Goal: Navigation & Orientation: Find specific page/section

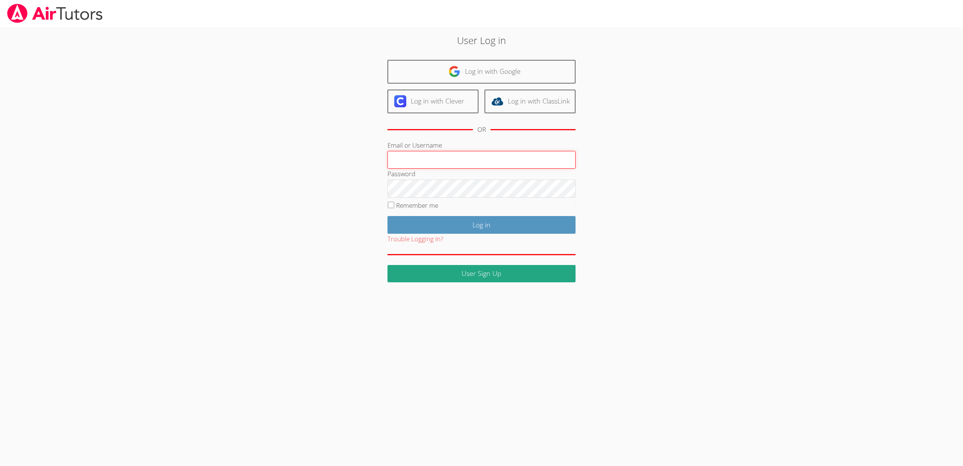
type input "[EMAIL_ADDRESS][DOMAIN_NAME]"
click at [391, 204] on input "Remember me" at bounding box center [391, 205] width 6 height 6
checkbox input "true"
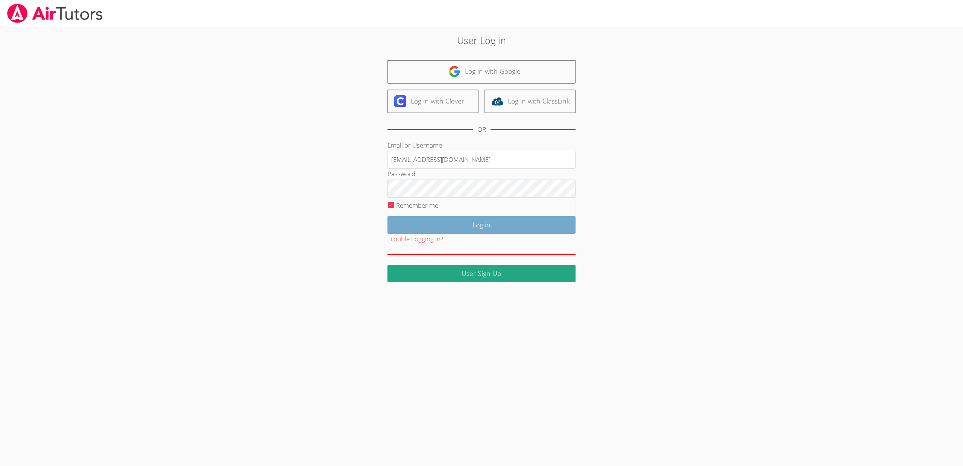
click at [463, 223] on input "Log in" at bounding box center [482, 225] width 188 height 18
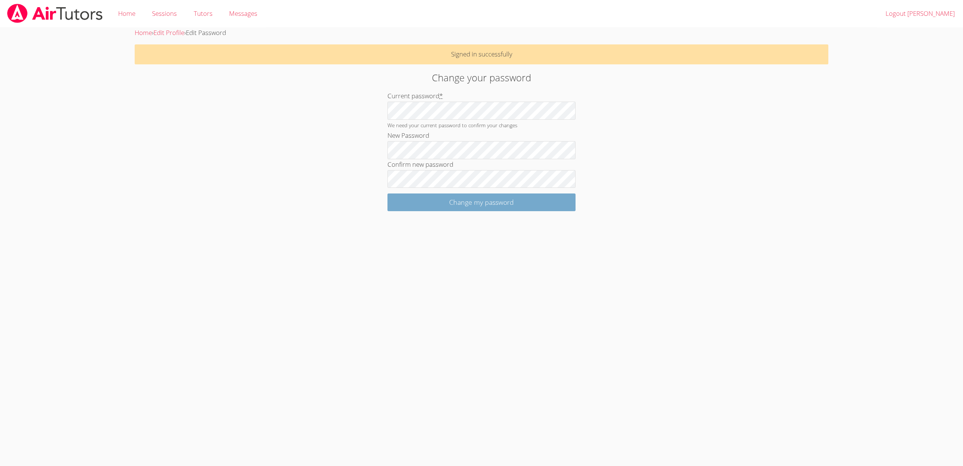
click at [469, 201] on input "Change my password" at bounding box center [482, 202] width 188 height 18
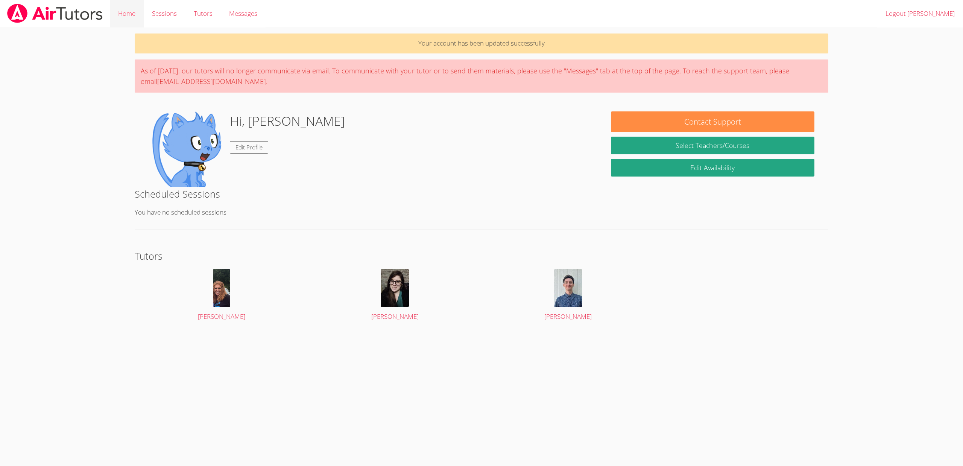
click at [126, 14] on link "Home" at bounding box center [127, 13] width 34 height 27
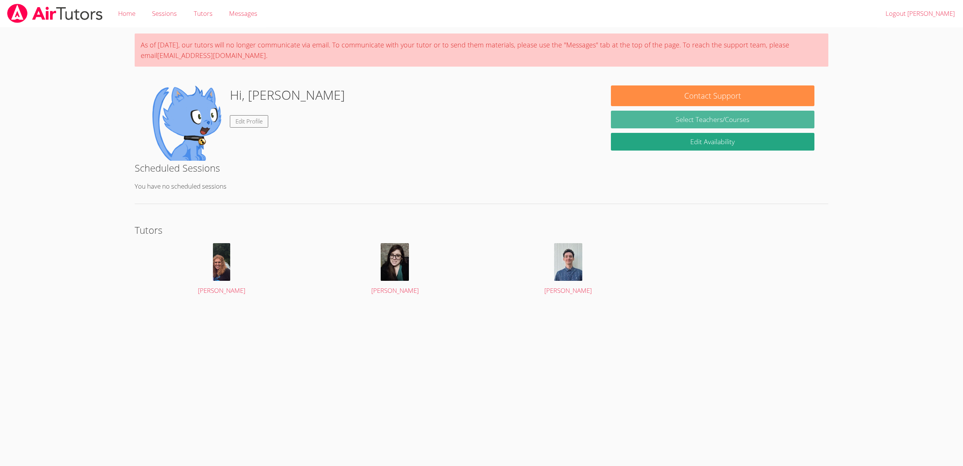
click at [701, 118] on link "Select Teachers/Courses" at bounding box center [713, 120] width 204 height 18
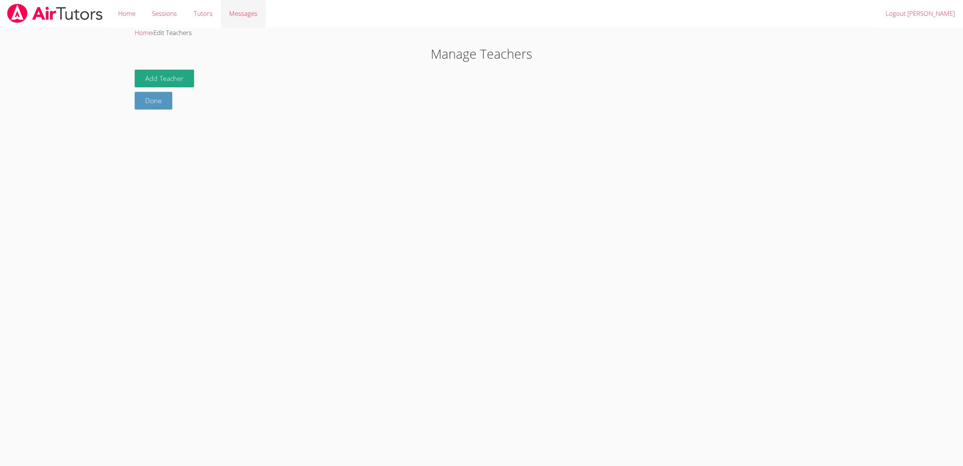
click at [232, 13] on span "Messages" at bounding box center [243, 13] width 28 height 9
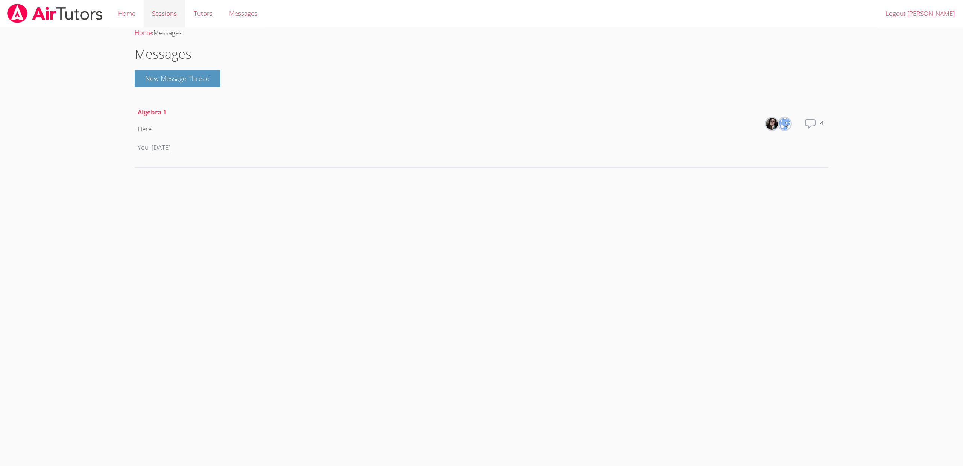
click at [169, 12] on link "Sessions" at bounding box center [164, 13] width 41 height 27
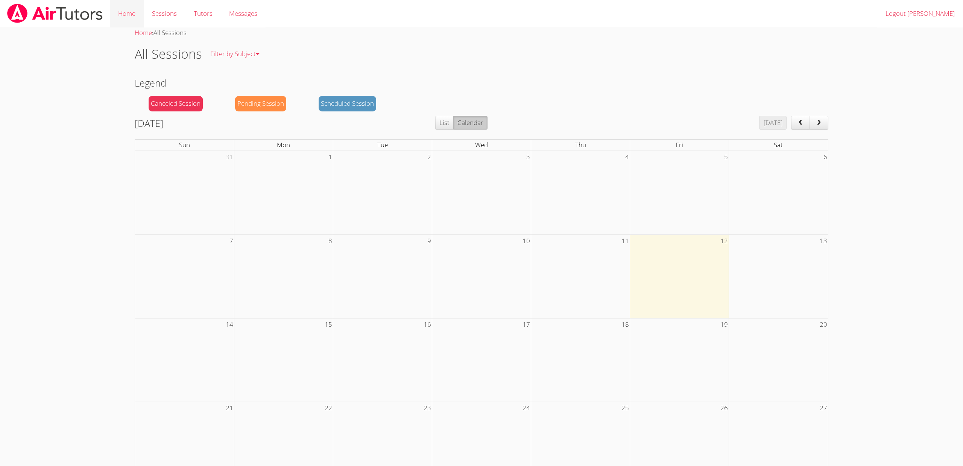
click at [126, 12] on link "Home" at bounding box center [127, 13] width 34 height 27
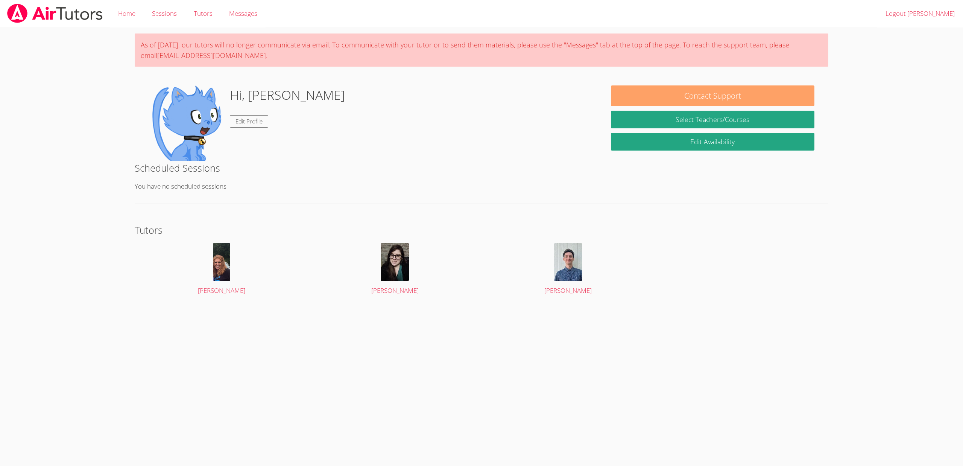
click at [710, 93] on button "Contact Support" at bounding box center [713, 95] width 204 height 21
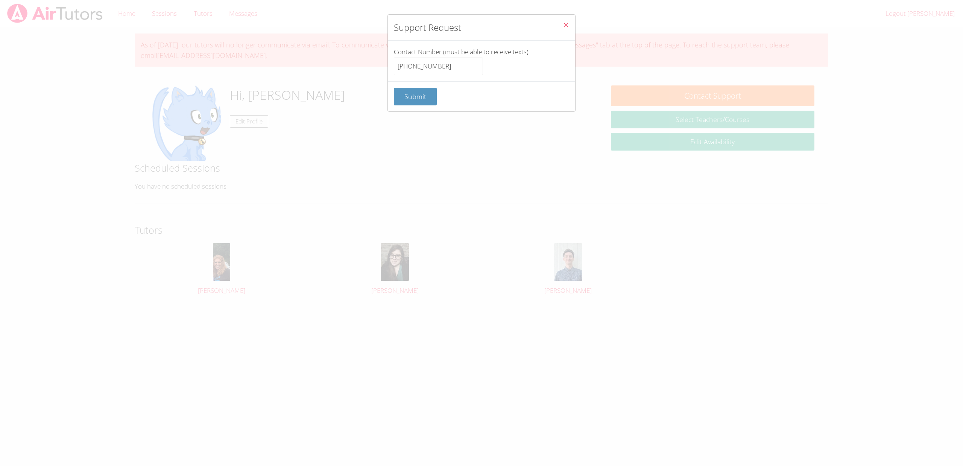
click at [567, 24] on icon "Close" at bounding box center [566, 25] width 6 height 6
